Goal: Information Seeking & Learning: Learn about a topic

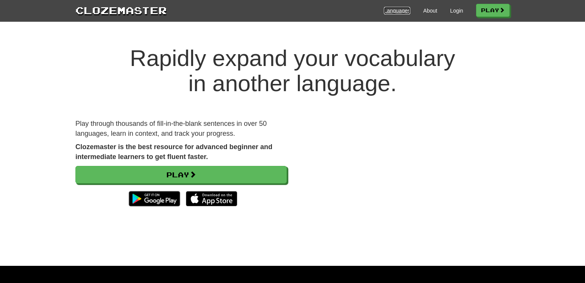
click at [398, 12] on link "Languages" at bounding box center [397, 11] width 26 height 8
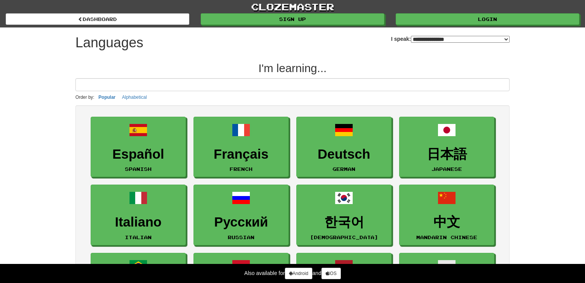
select select "*******"
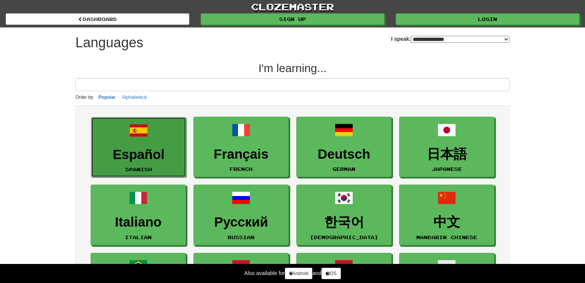
click at [148, 139] on span at bounding box center [139, 130] width 18 height 18
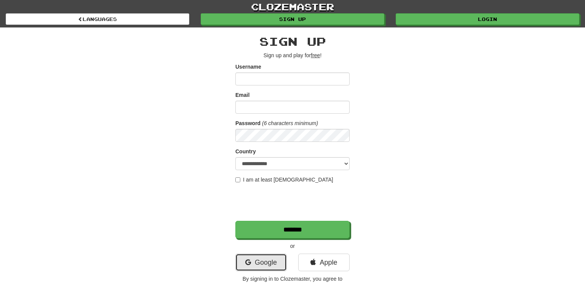
click at [268, 262] on link "Google" at bounding box center [261, 262] width 51 height 18
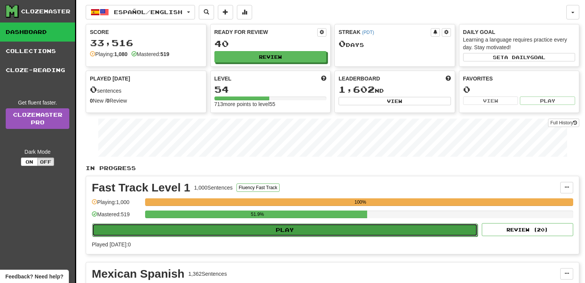
click at [277, 231] on button "Play" at bounding box center [285, 229] width 386 height 13
select select "**"
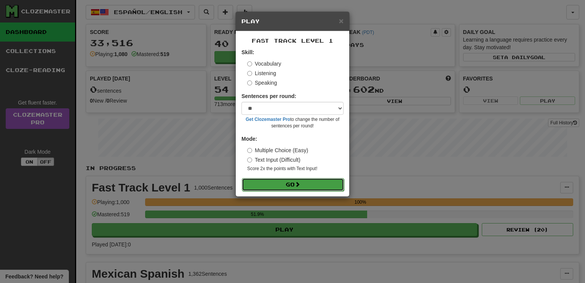
click at [287, 185] on button "Go" at bounding box center [293, 184] width 102 height 13
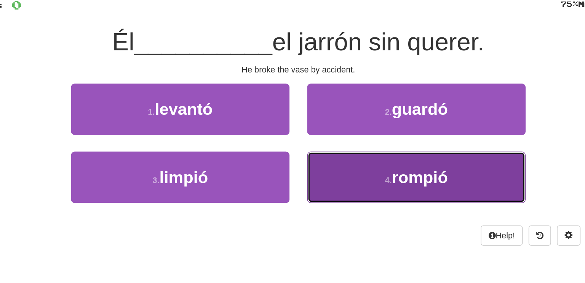
click at [357, 180] on button "4 . rompió" at bounding box center [368, 172] width 141 height 33
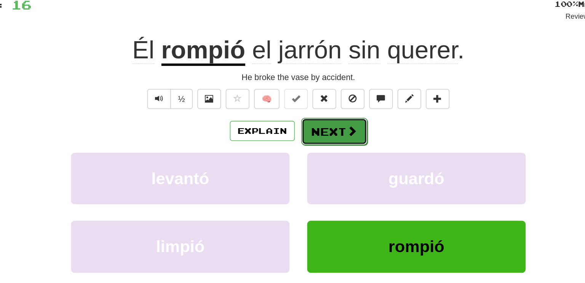
click at [322, 143] on button "Next" at bounding box center [316, 144] width 43 height 18
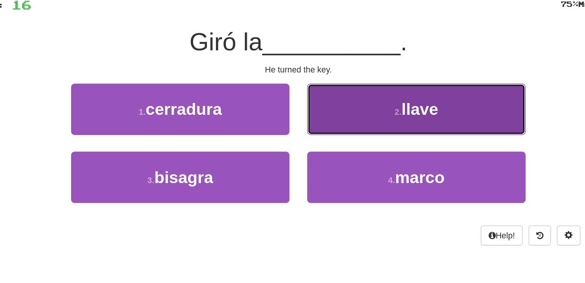
click at [366, 129] on span "llave" at bounding box center [371, 129] width 24 height 12
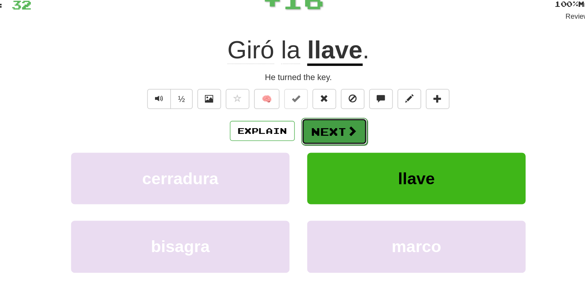
click at [321, 139] on button "Next" at bounding box center [316, 144] width 43 height 18
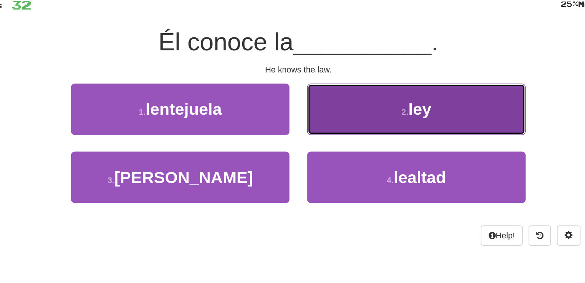
click at [362, 132] on small "2 ." at bounding box center [361, 131] width 5 height 6
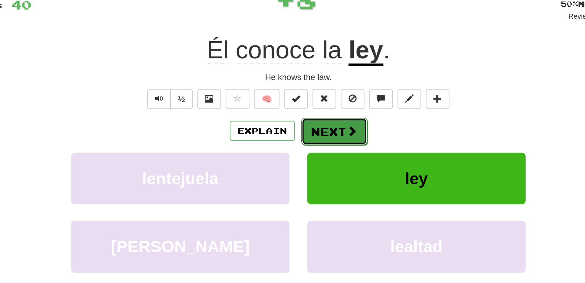
click at [306, 144] on button "Next" at bounding box center [316, 144] width 43 height 18
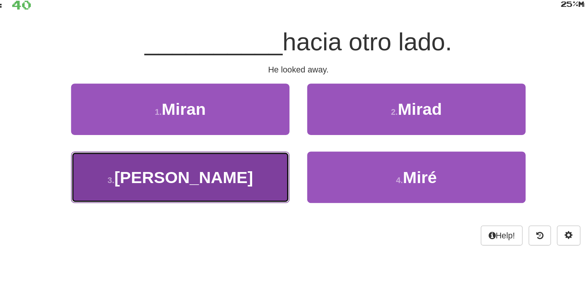
click at [252, 175] on button "3 . Miró" at bounding box center [216, 172] width 141 height 33
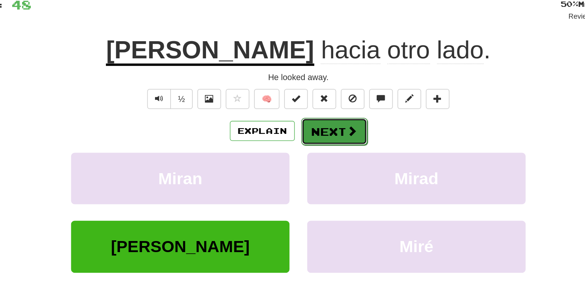
click at [319, 143] on button "Next" at bounding box center [316, 144] width 43 height 18
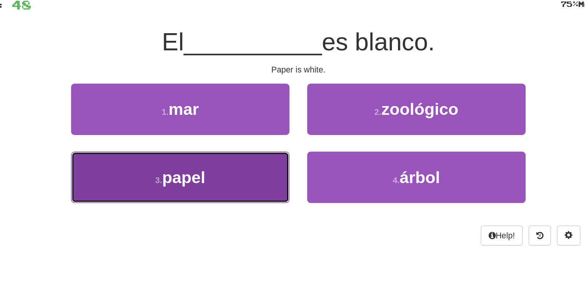
click at [242, 169] on button "3 . papel" at bounding box center [216, 172] width 141 height 33
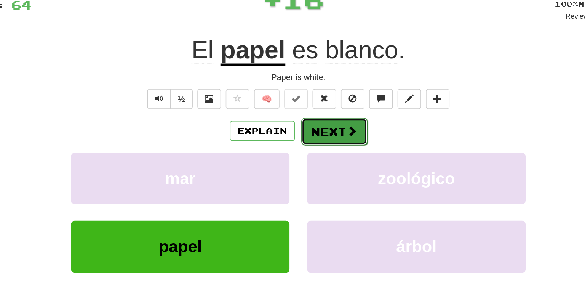
click at [312, 139] on button "Next" at bounding box center [316, 144] width 43 height 18
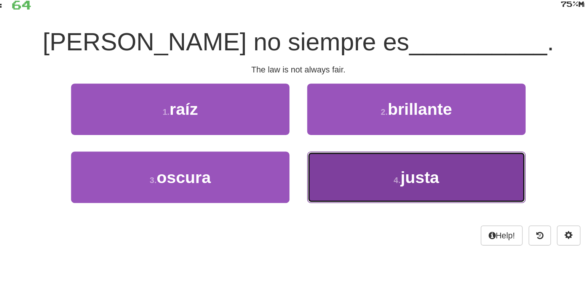
click at [376, 176] on span "justa" at bounding box center [371, 173] width 25 height 12
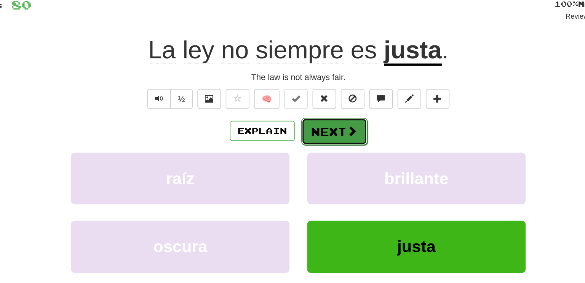
click at [319, 146] on button "Next" at bounding box center [316, 144] width 43 height 18
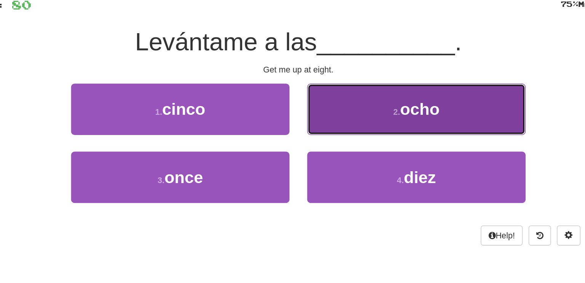
click at [367, 143] on button "2 . ocho" at bounding box center [368, 128] width 141 height 33
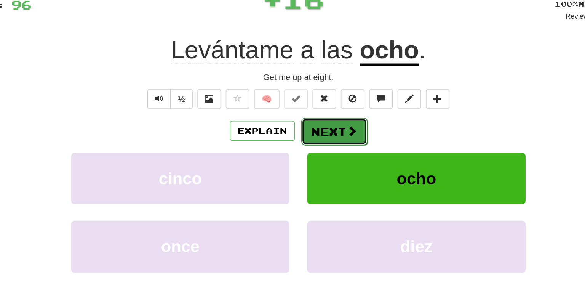
click at [313, 143] on button "Next" at bounding box center [316, 144] width 43 height 18
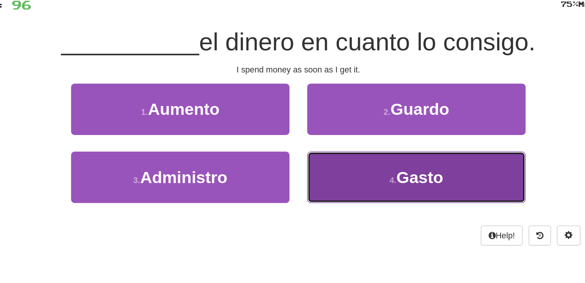
click at [364, 162] on button "4 . Gasto" at bounding box center [368, 172] width 141 height 33
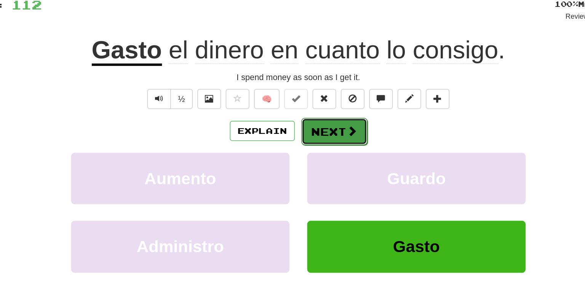
click at [326, 146] on span at bounding box center [327, 143] width 7 height 7
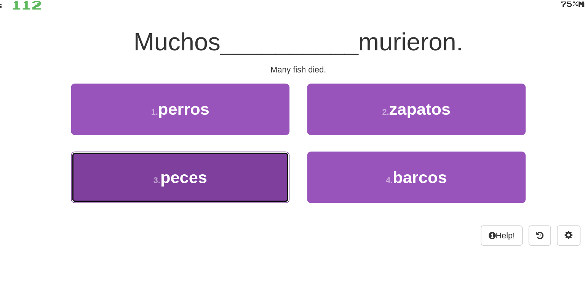
click at [248, 166] on button "3 . peces" at bounding box center [216, 172] width 141 height 33
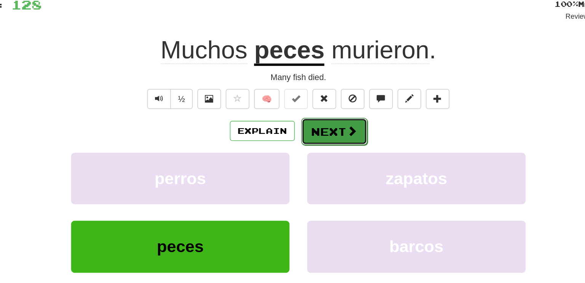
click at [316, 140] on button "Next" at bounding box center [316, 144] width 43 height 18
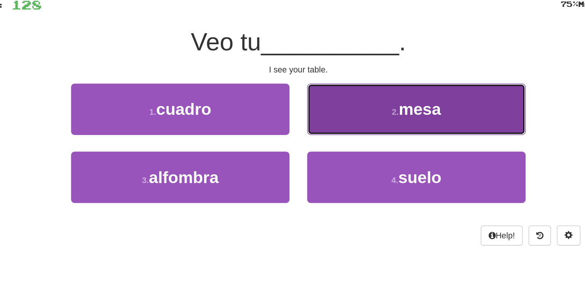
click at [328, 138] on button "2 . [GEOGRAPHIC_DATA]" at bounding box center [368, 128] width 141 height 33
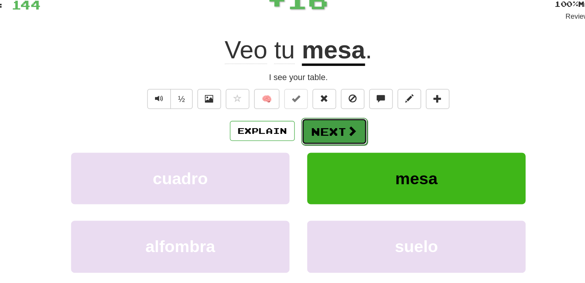
click at [312, 141] on button "Next" at bounding box center [316, 144] width 43 height 18
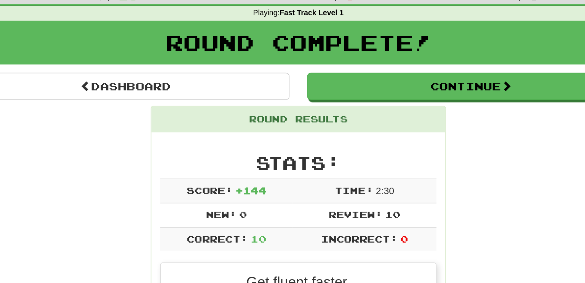
scroll to position [27, 0]
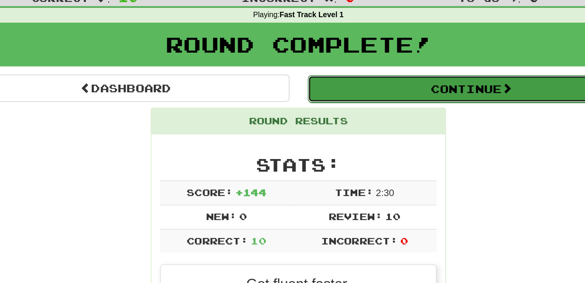
click at [405, 56] on button "Continue" at bounding box center [405, 57] width 212 height 18
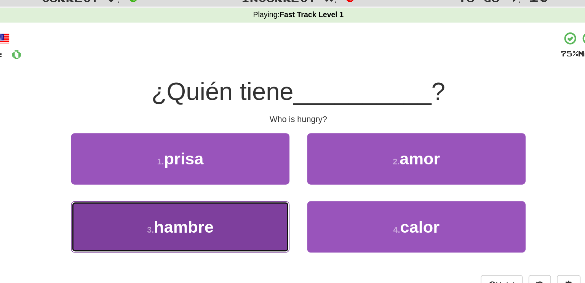
click at [251, 142] on button "3 . hambre" at bounding box center [216, 146] width 141 height 33
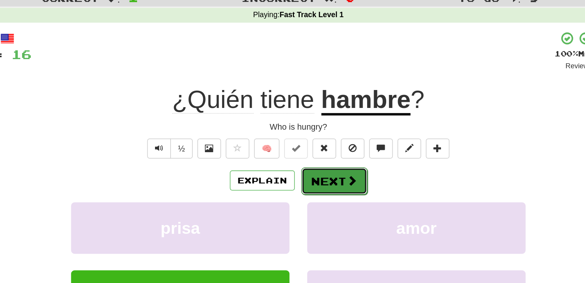
click at [310, 119] on button "Next" at bounding box center [316, 117] width 43 height 18
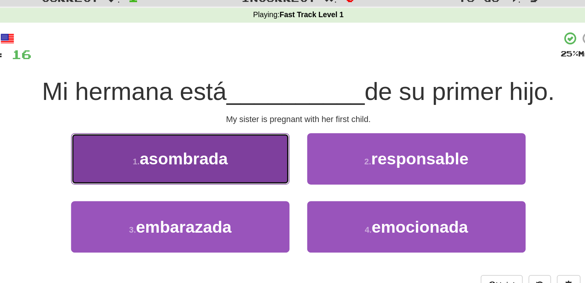
click at [237, 107] on span "asombrada" at bounding box center [218, 102] width 57 height 12
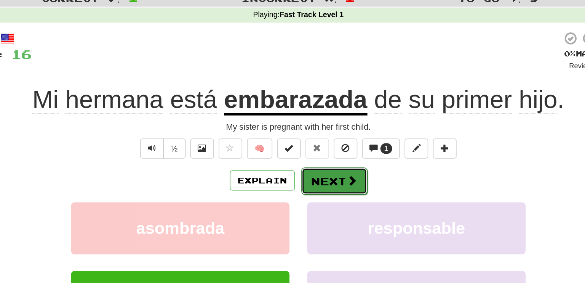
click at [302, 115] on button "Next" at bounding box center [316, 117] width 43 height 18
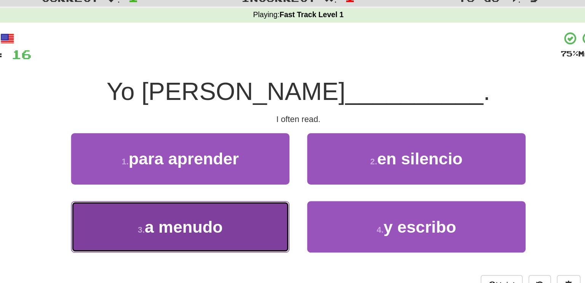
click at [237, 148] on span "a menudo" at bounding box center [219, 146] width 50 height 12
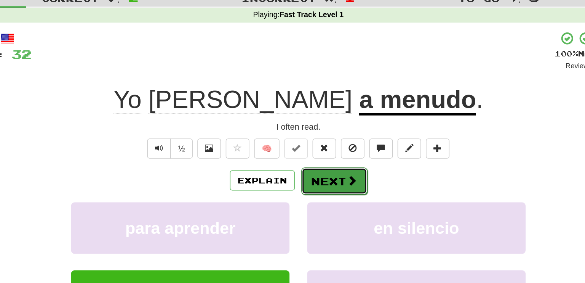
click at [316, 116] on button "Next" at bounding box center [316, 117] width 43 height 18
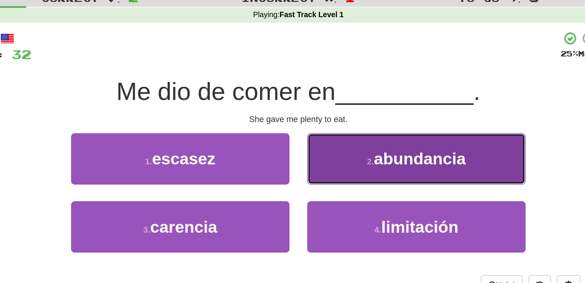
click at [353, 109] on button "2 . abundancia" at bounding box center [368, 102] width 141 height 33
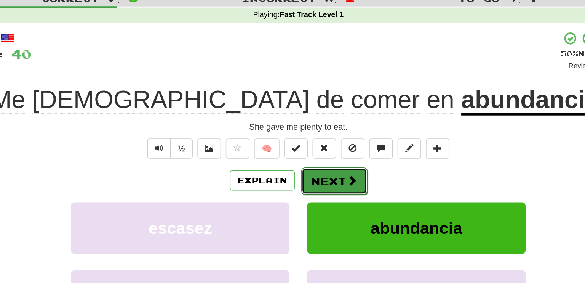
click at [328, 115] on span at bounding box center [327, 116] width 7 height 7
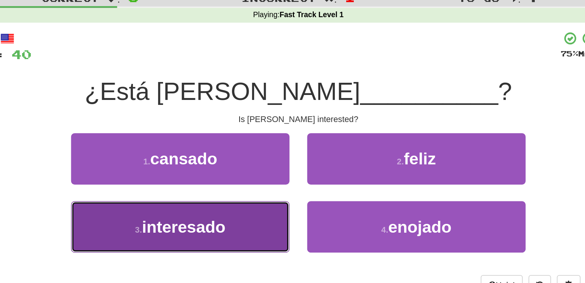
click at [235, 144] on span "interesado" at bounding box center [219, 146] width 54 height 12
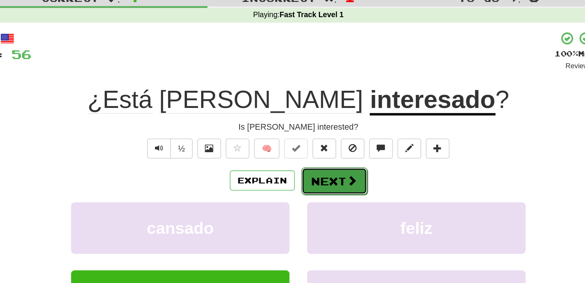
click at [331, 117] on button "Next" at bounding box center [316, 117] width 43 height 18
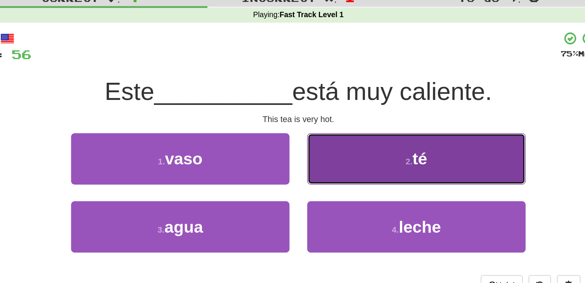
click at [372, 110] on button "2 . té" at bounding box center [368, 102] width 141 height 33
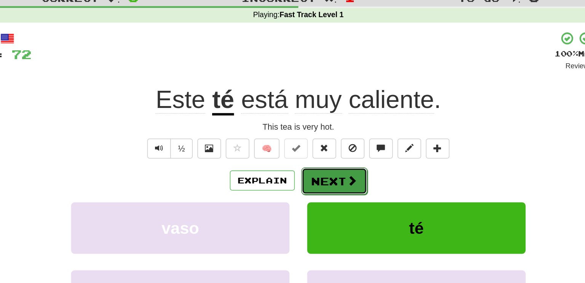
click at [325, 113] on span at bounding box center [327, 116] width 7 height 7
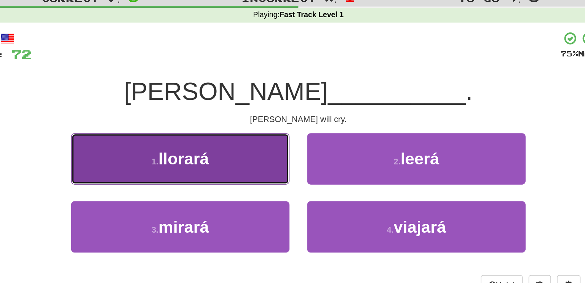
click at [247, 108] on button "1 . llorará" at bounding box center [216, 102] width 141 height 33
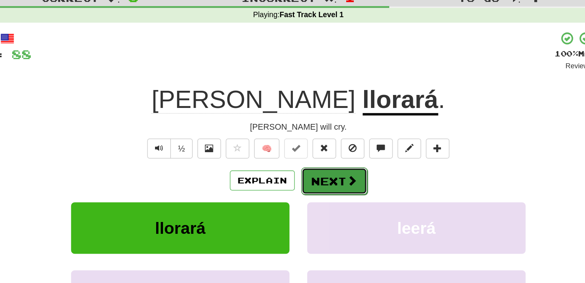
click at [310, 112] on button "Next" at bounding box center [316, 117] width 43 height 18
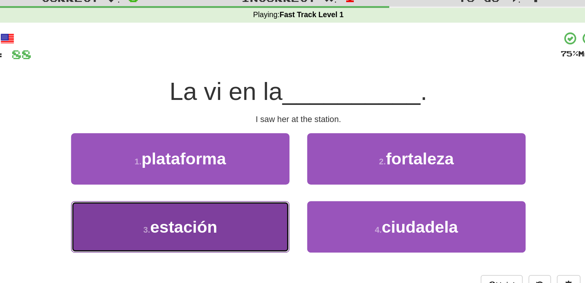
click at [225, 149] on span "estación" at bounding box center [218, 146] width 43 height 12
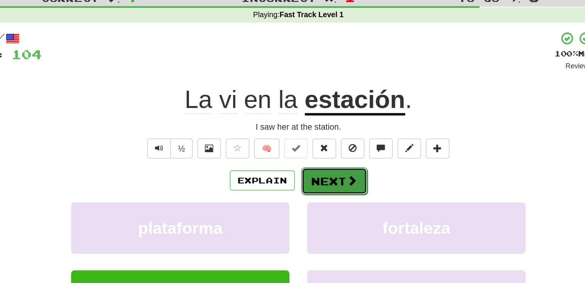
click at [307, 121] on button "Next" at bounding box center [316, 117] width 43 height 18
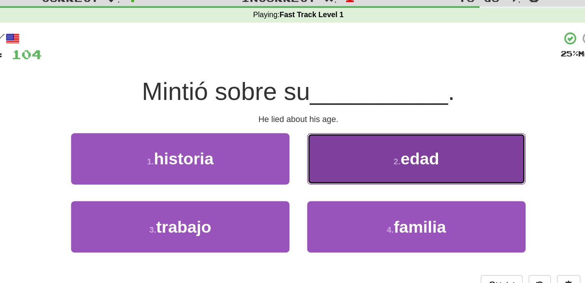
click at [383, 104] on span "edad" at bounding box center [371, 102] width 25 height 12
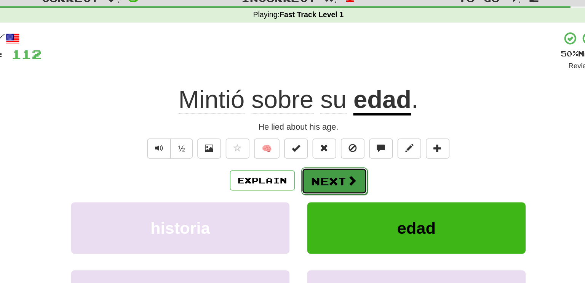
click at [327, 114] on span at bounding box center [327, 116] width 7 height 7
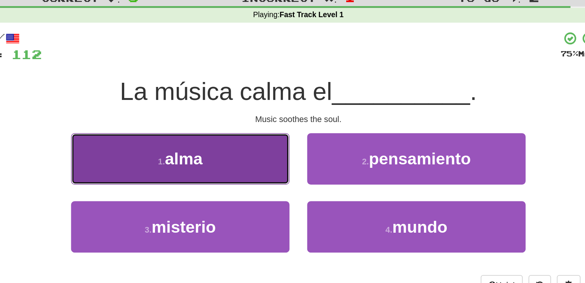
click at [236, 99] on button "1 . alma" at bounding box center [216, 102] width 141 height 33
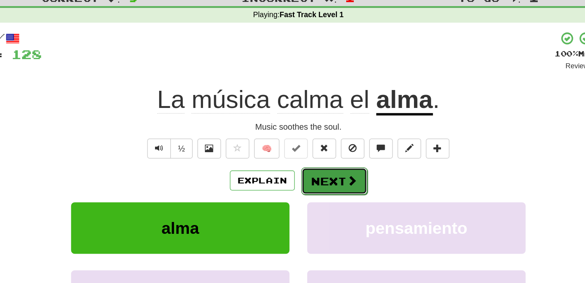
click at [306, 112] on button "Next" at bounding box center [316, 117] width 43 height 18
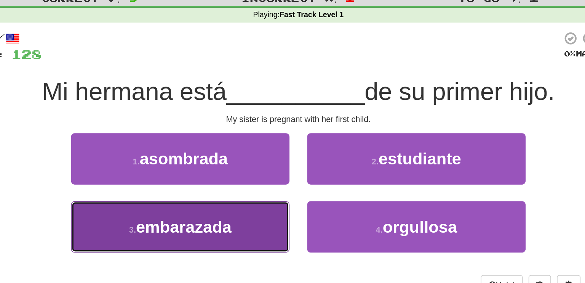
click at [261, 140] on button "3 . embarazada" at bounding box center [216, 146] width 141 height 33
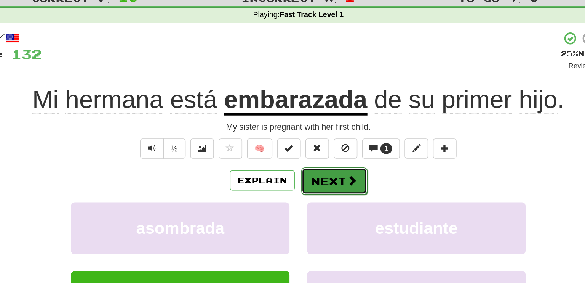
click at [308, 117] on button "Next" at bounding box center [316, 117] width 43 height 18
